Goal: Navigation & Orientation: Go to known website

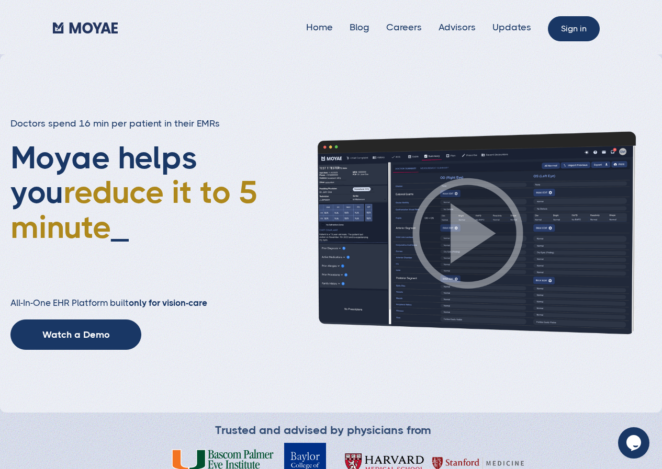
click at [581, 36] on link "Sign in" at bounding box center [574, 28] width 52 height 25
click at [564, 37] on link "Sign in" at bounding box center [574, 28] width 52 height 25
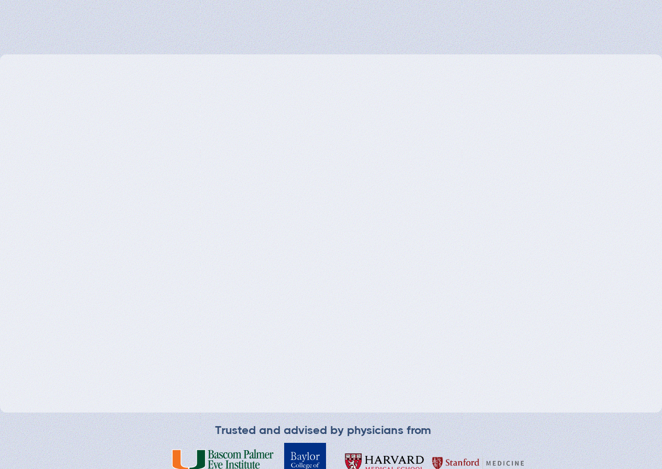
type input "Loading..."
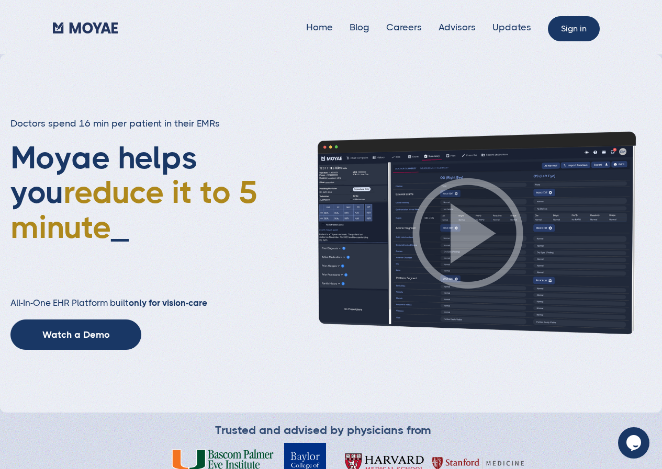
click at [562, 34] on link "Sign in" at bounding box center [574, 28] width 52 height 25
